Goal: Navigation & Orientation: Find specific page/section

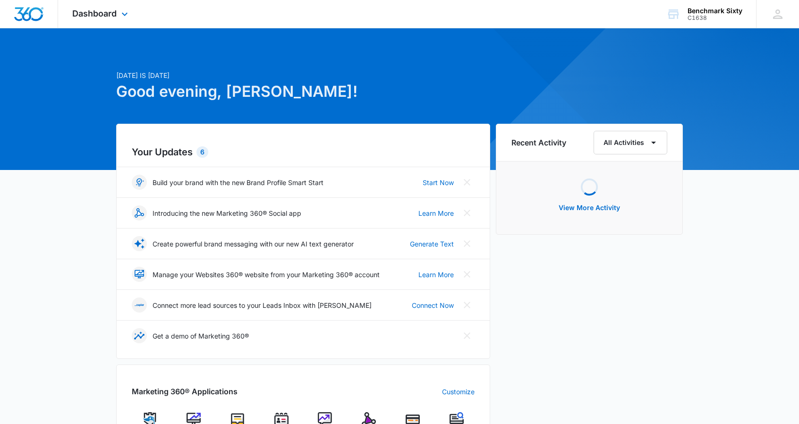
click at [117, 3] on div "Dashboard Apps Reputation Websites Forms CRM Email Social Payments Content Ads …" at bounding box center [101, 14] width 86 height 28
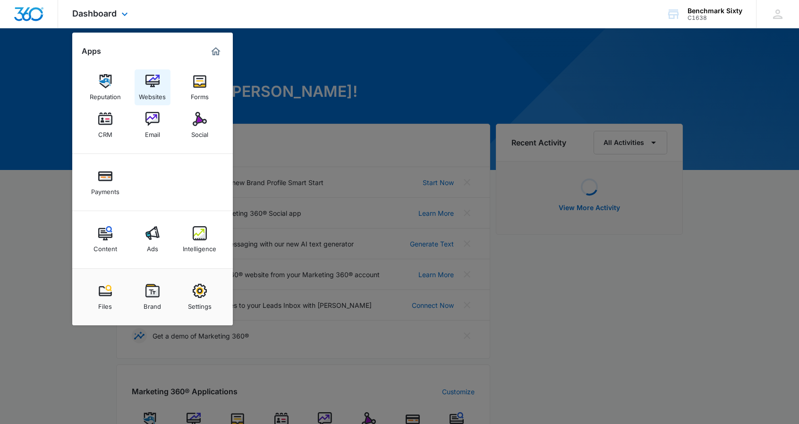
click at [157, 79] on img at bounding box center [152, 81] width 14 height 14
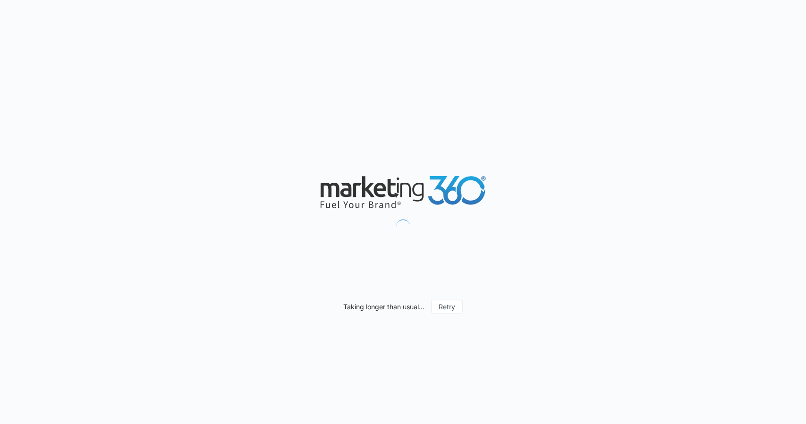
drag, startPoint x: 0, startPoint y: 0, endPoint x: 694, endPoint y: -11, distance: 694.0
click at [694, 0] on html "Taking longer than usual... Retry" at bounding box center [403, 212] width 806 height 424
